Goal: Browse casually: Explore the website without a specific task or goal

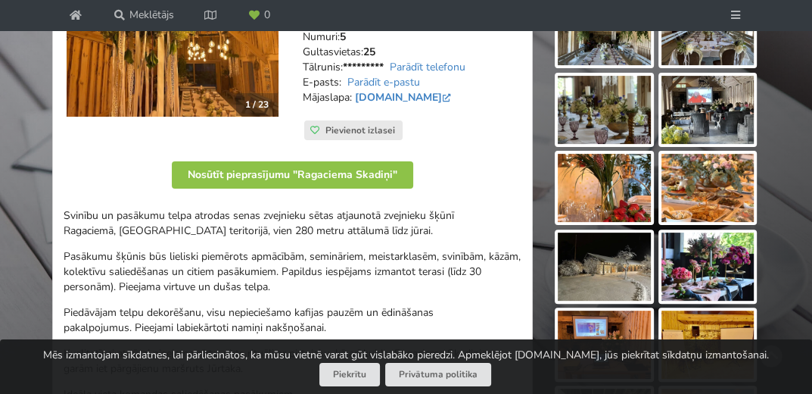
scroll to position [141, 0]
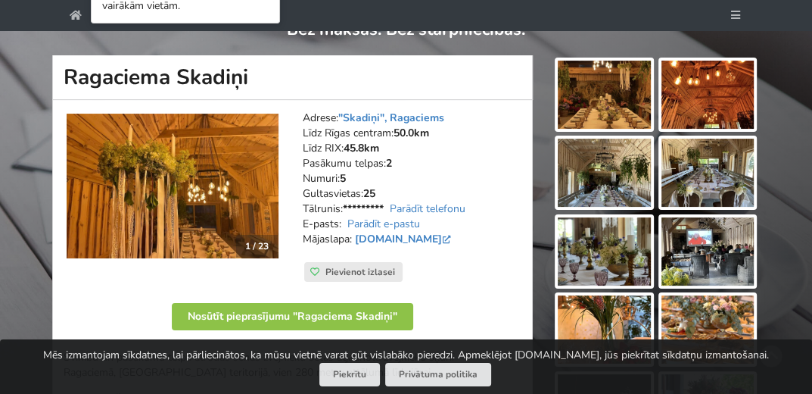
click at [596, 176] on img at bounding box center [604, 172] width 93 height 68
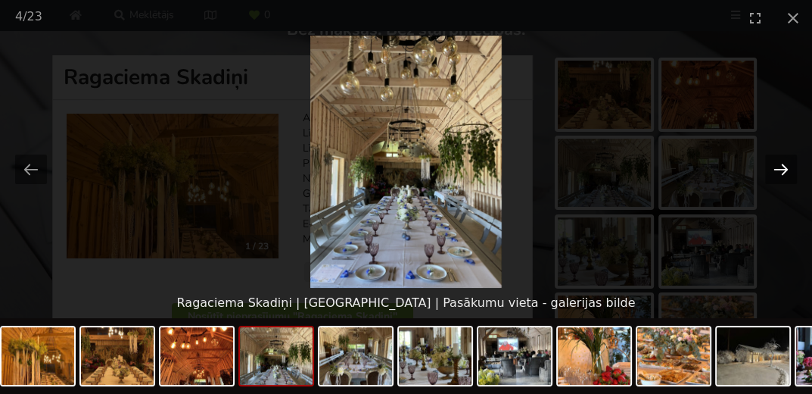
click at [783, 173] on button "Next slide" at bounding box center [781, 169] width 32 height 30
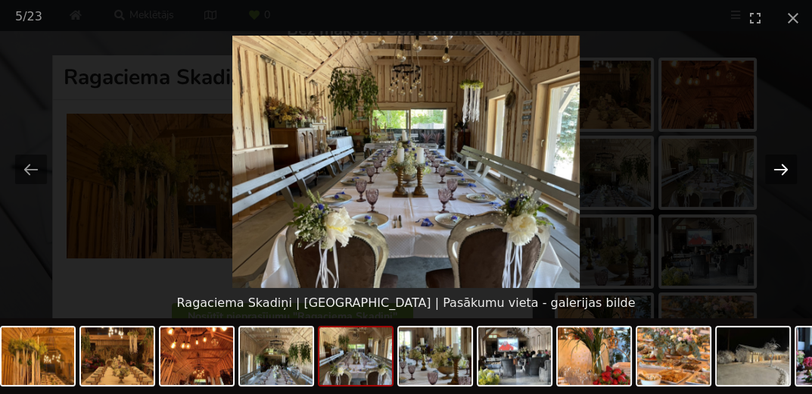
click at [783, 173] on button "Next slide" at bounding box center [781, 169] width 32 height 30
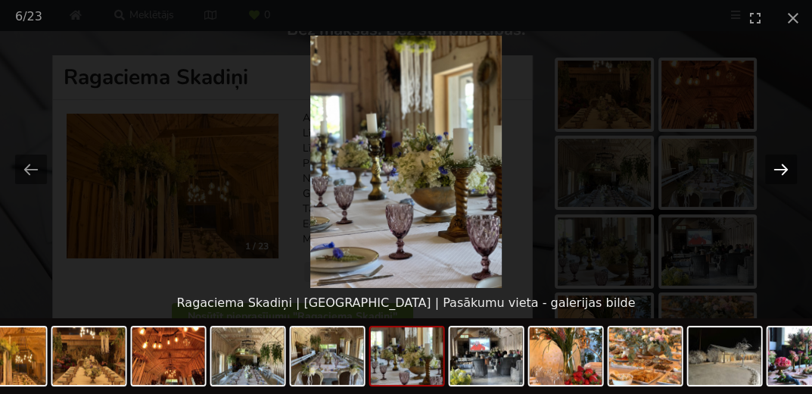
click at [783, 173] on button "Next slide" at bounding box center [781, 169] width 32 height 30
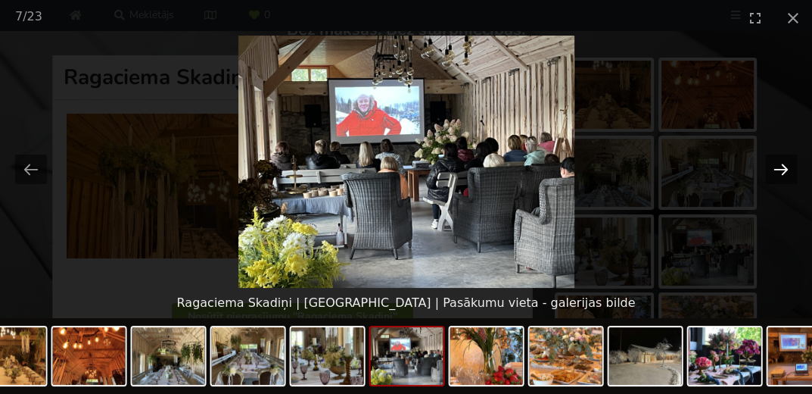
click at [783, 173] on button "Next slide" at bounding box center [781, 169] width 32 height 30
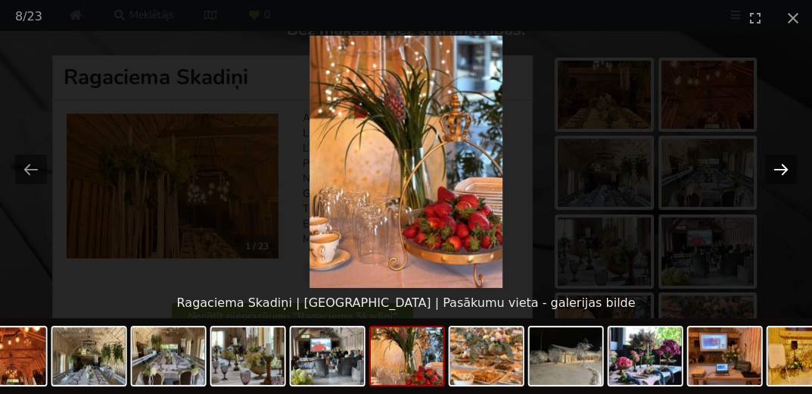
click at [783, 173] on button "Next slide" at bounding box center [781, 169] width 32 height 30
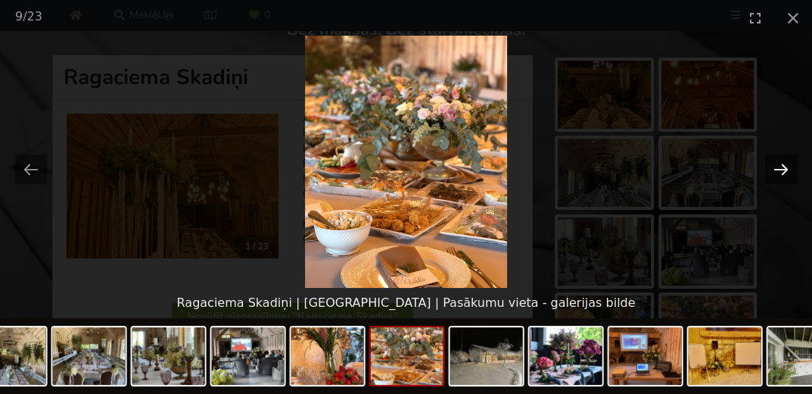
click at [783, 173] on button "Next slide" at bounding box center [781, 169] width 32 height 30
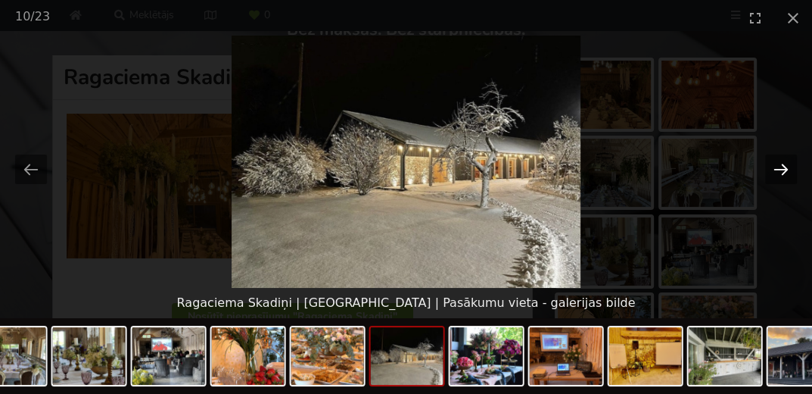
click at [783, 173] on button "Next slide" at bounding box center [781, 169] width 32 height 30
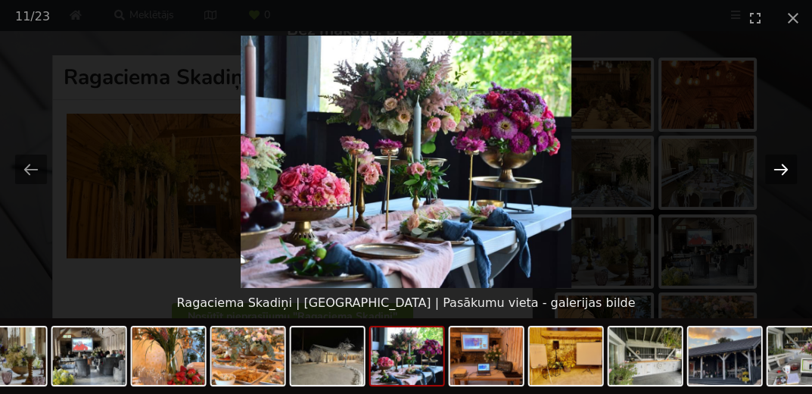
click at [783, 173] on button "Next slide" at bounding box center [781, 169] width 32 height 30
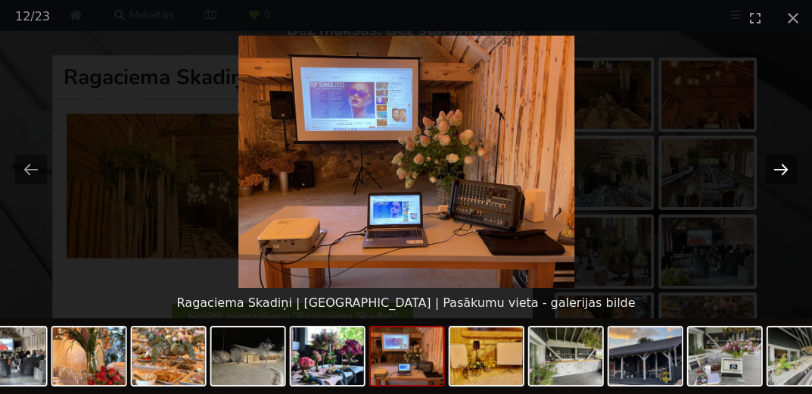
click at [783, 173] on button "Next slide" at bounding box center [781, 169] width 32 height 30
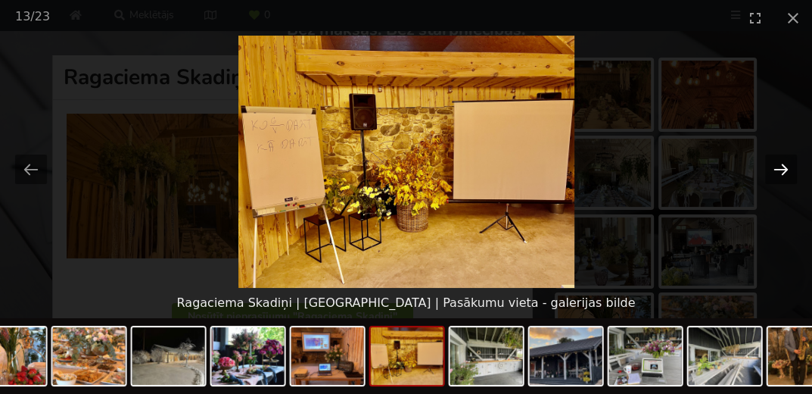
click at [783, 173] on button "Next slide" at bounding box center [781, 169] width 32 height 30
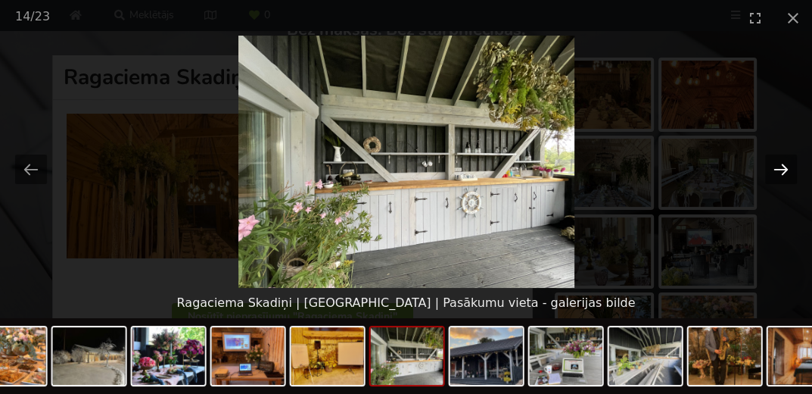
click at [783, 173] on button "Next slide" at bounding box center [781, 169] width 32 height 30
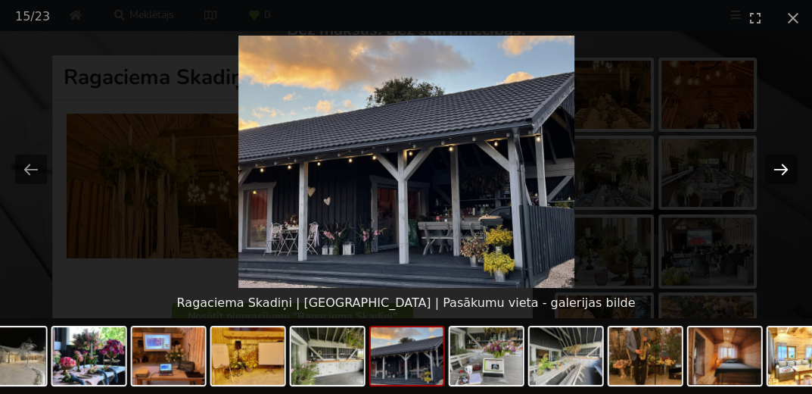
click at [783, 173] on button "Next slide" at bounding box center [781, 169] width 32 height 30
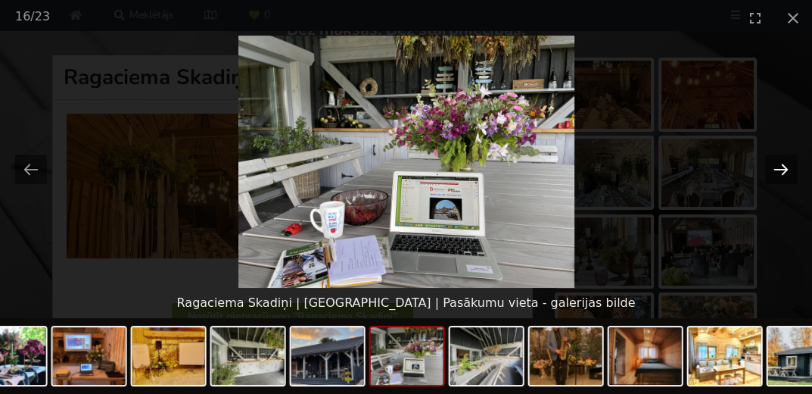
click at [783, 173] on button "Next slide" at bounding box center [781, 169] width 32 height 30
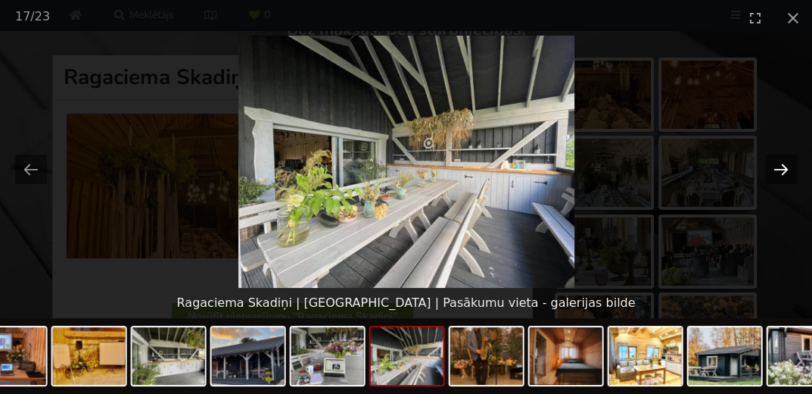
click at [783, 173] on button "Next slide" at bounding box center [781, 169] width 32 height 30
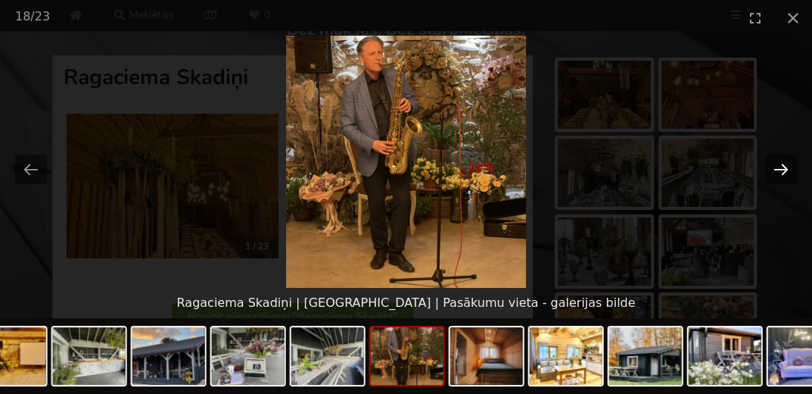
click at [783, 173] on button "Next slide" at bounding box center [781, 169] width 32 height 30
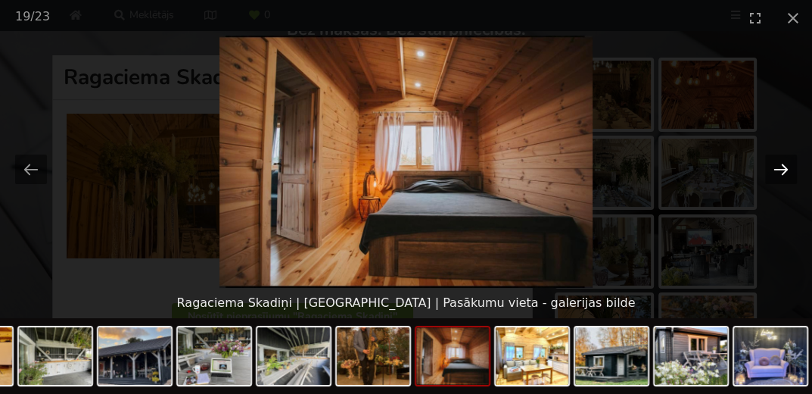
click at [783, 173] on button "Next slide" at bounding box center [781, 169] width 32 height 30
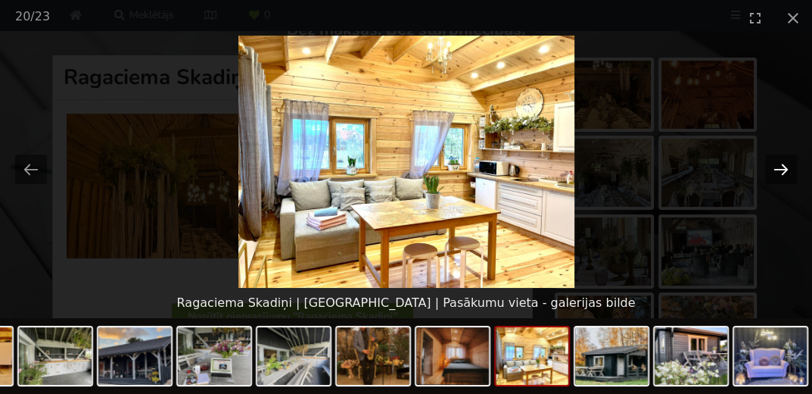
click at [783, 173] on button "Next slide" at bounding box center [781, 169] width 32 height 30
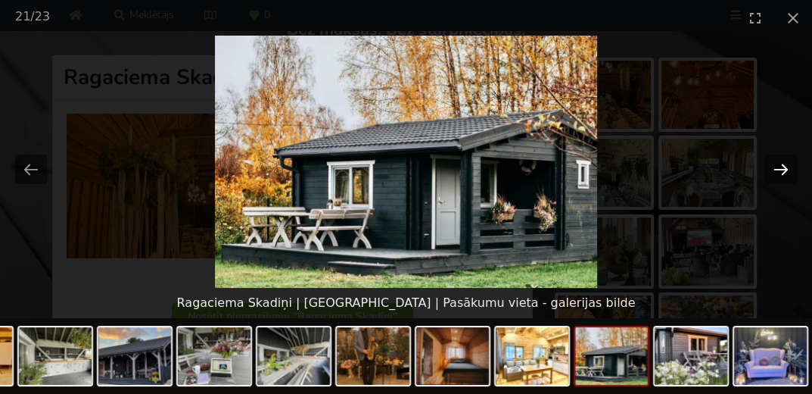
click at [783, 173] on button "Next slide" at bounding box center [781, 169] width 32 height 30
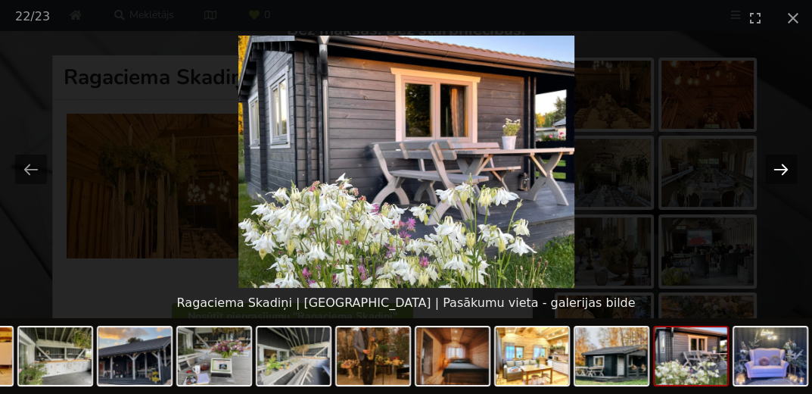
click at [783, 173] on button "Next slide" at bounding box center [781, 169] width 32 height 30
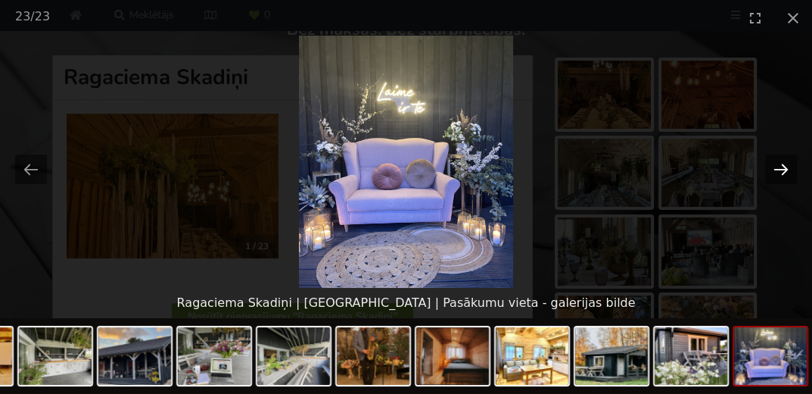
click at [783, 173] on button "Next slide" at bounding box center [781, 169] width 32 height 30
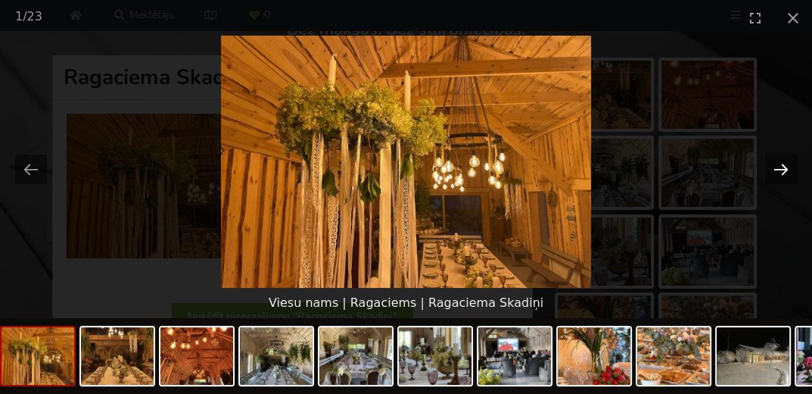
click at [783, 173] on button "Next slide" at bounding box center [781, 169] width 32 height 30
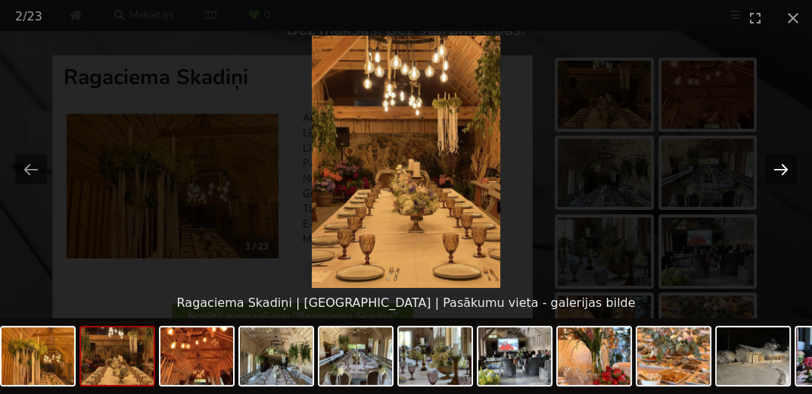
click at [783, 173] on button "Next slide" at bounding box center [781, 169] width 32 height 30
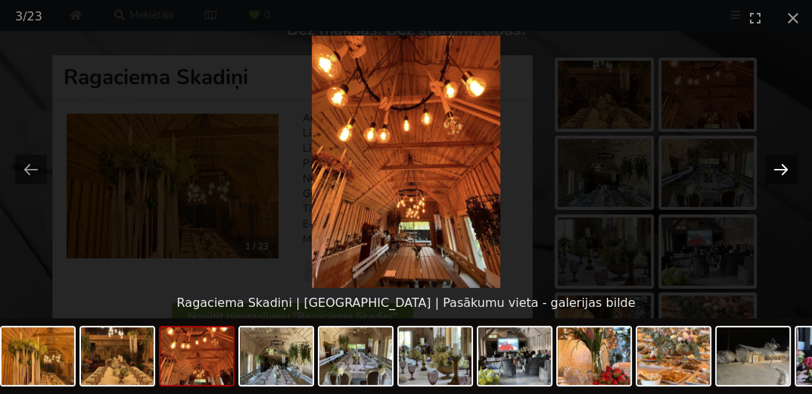
click at [783, 173] on button "Next slide" at bounding box center [781, 169] width 32 height 30
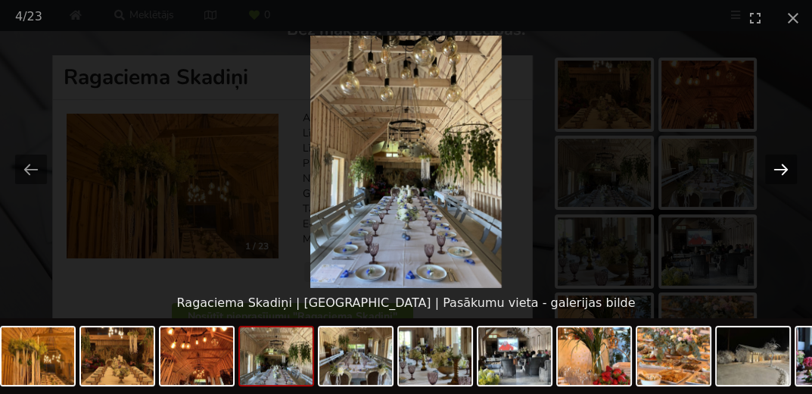
click at [783, 173] on button "Next slide" at bounding box center [781, 169] width 32 height 30
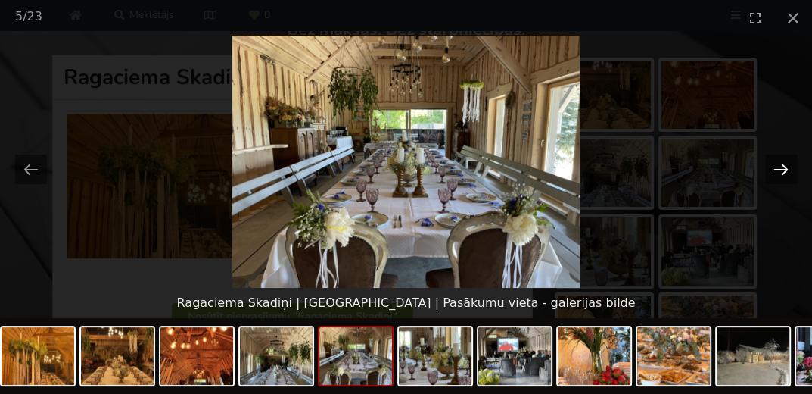
click at [783, 173] on button "Next slide" at bounding box center [781, 169] width 32 height 30
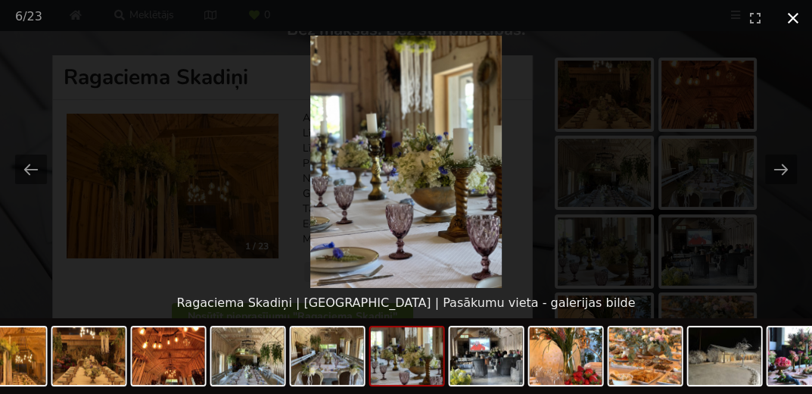
click at [782, 27] on button "Close gallery" at bounding box center [793, 18] width 38 height 36
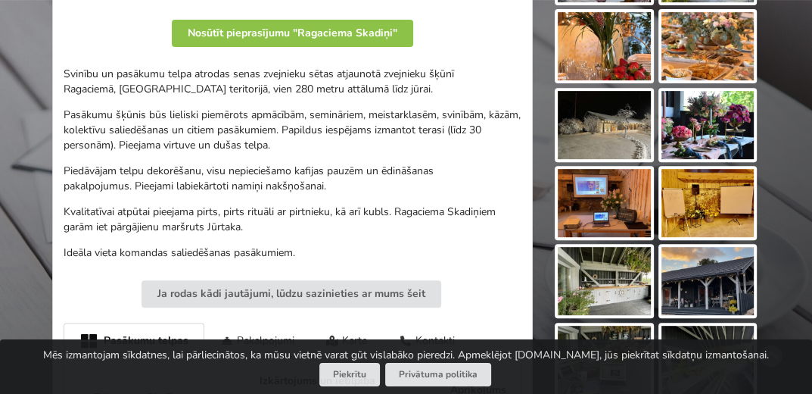
scroll to position [0, 0]
